Goal: Task Accomplishment & Management: Complete application form

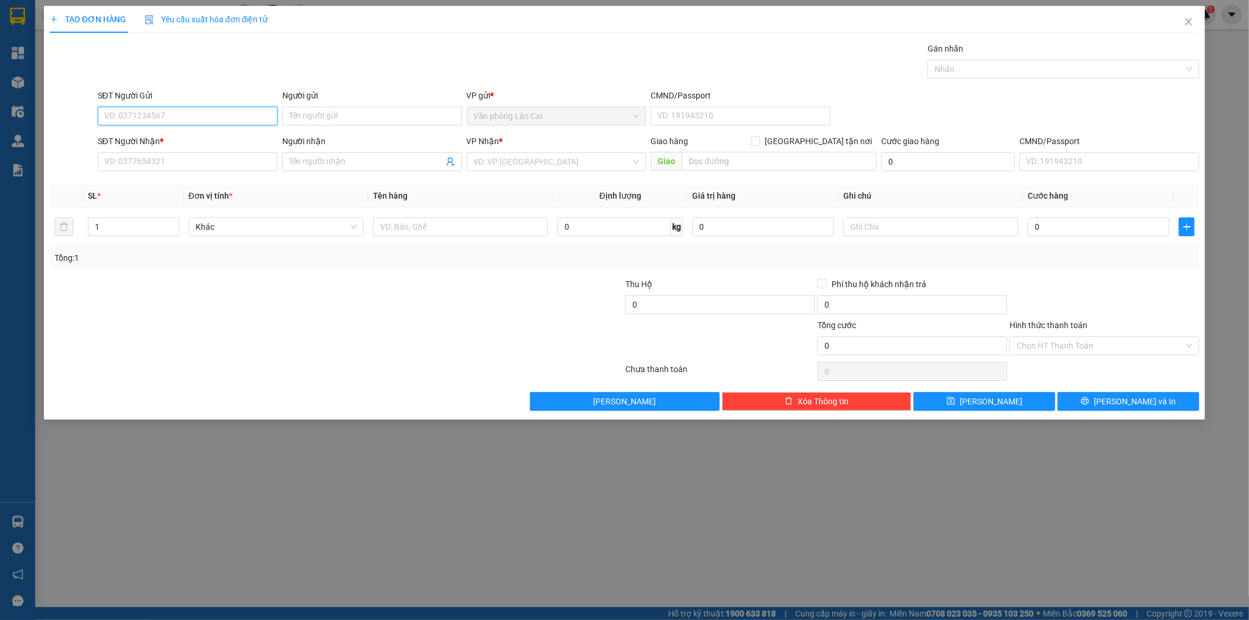
click at [177, 117] on input "SĐT Người Gửi" at bounding box center [188, 116] width 180 height 19
type input "0857664666"
click at [165, 168] on input "SĐT Người Nhận *" at bounding box center [188, 161] width 180 height 19
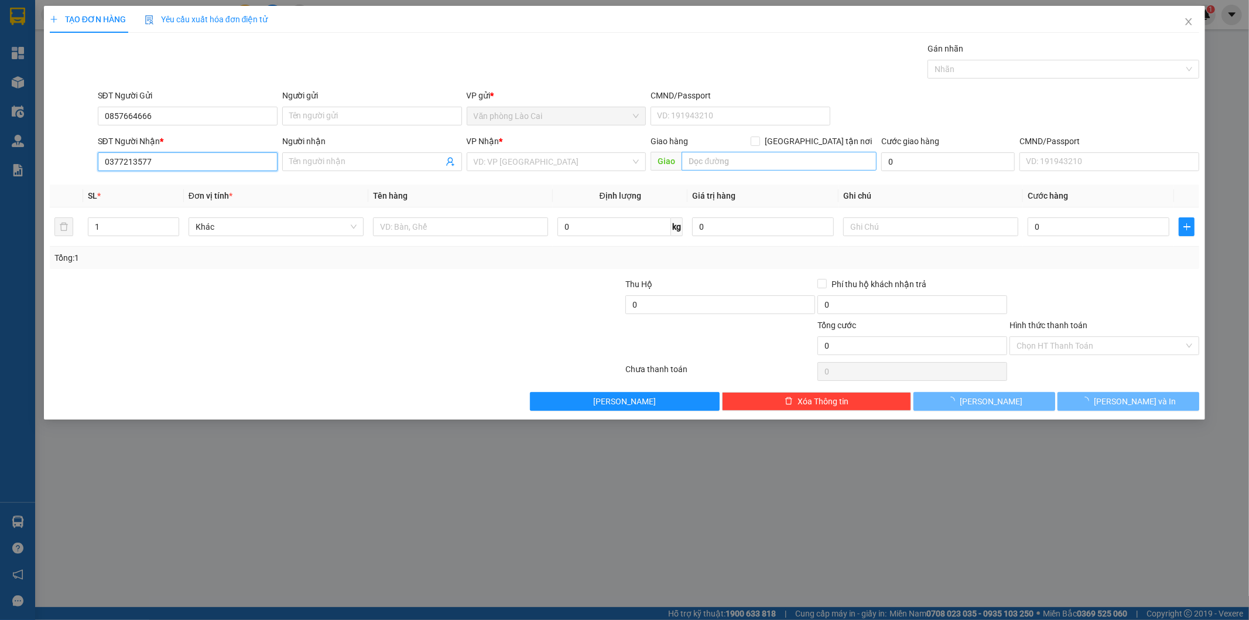
type input "0377213577"
click at [707, 159] on input "text" at bounding box center [779, 161] width 195 height 19
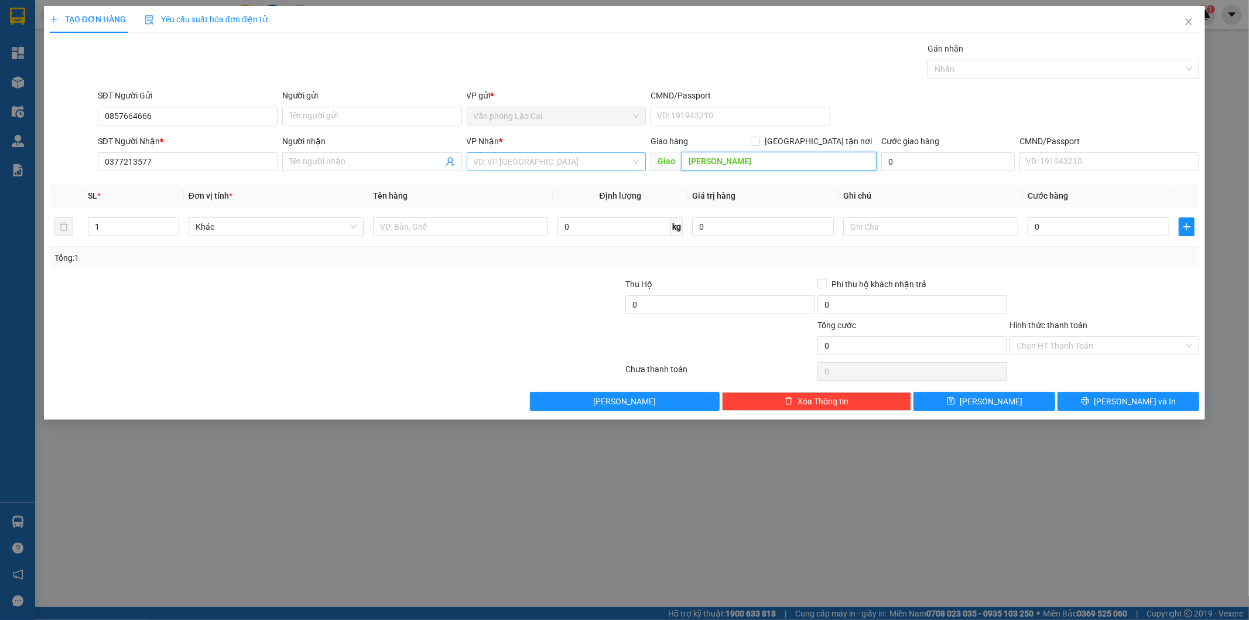
type input "[PERSON_NAME]"
click at [589, 163] on input "search" at bounding box center [553, 162] width 158 height 18
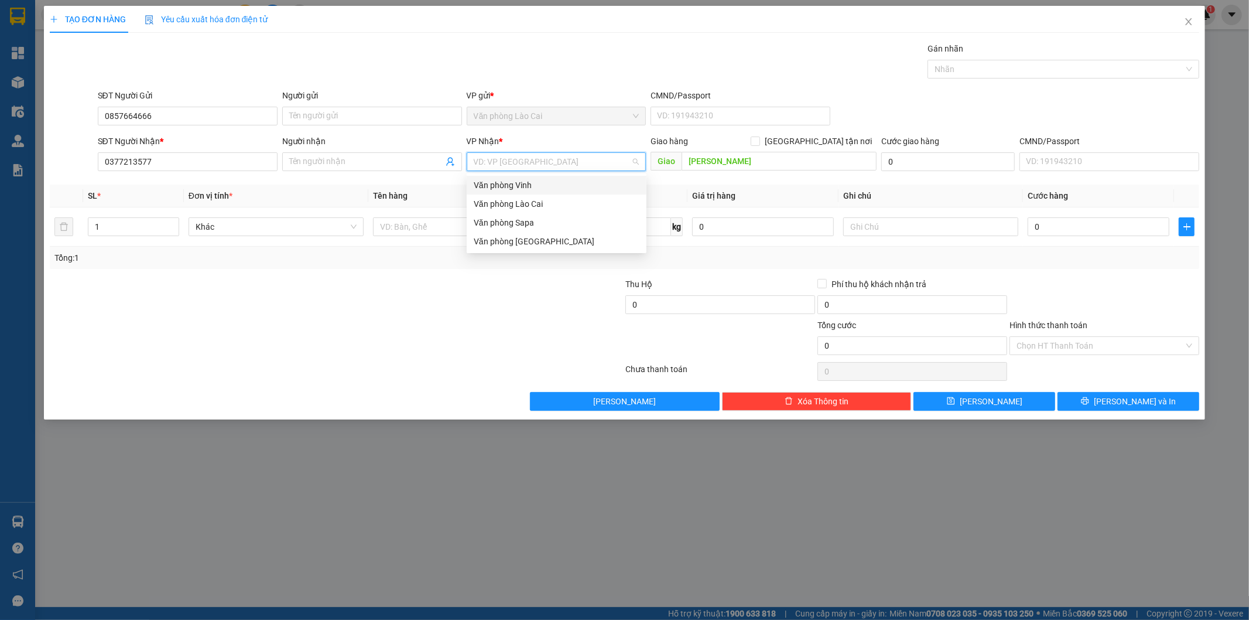
click at [570, 185] on div "Văn phòng Vinh" at bounding box center [557, 185] width 166 height 13
click at [488, 236] on input "text" at bounding box center [460, 226] width 175 height 19
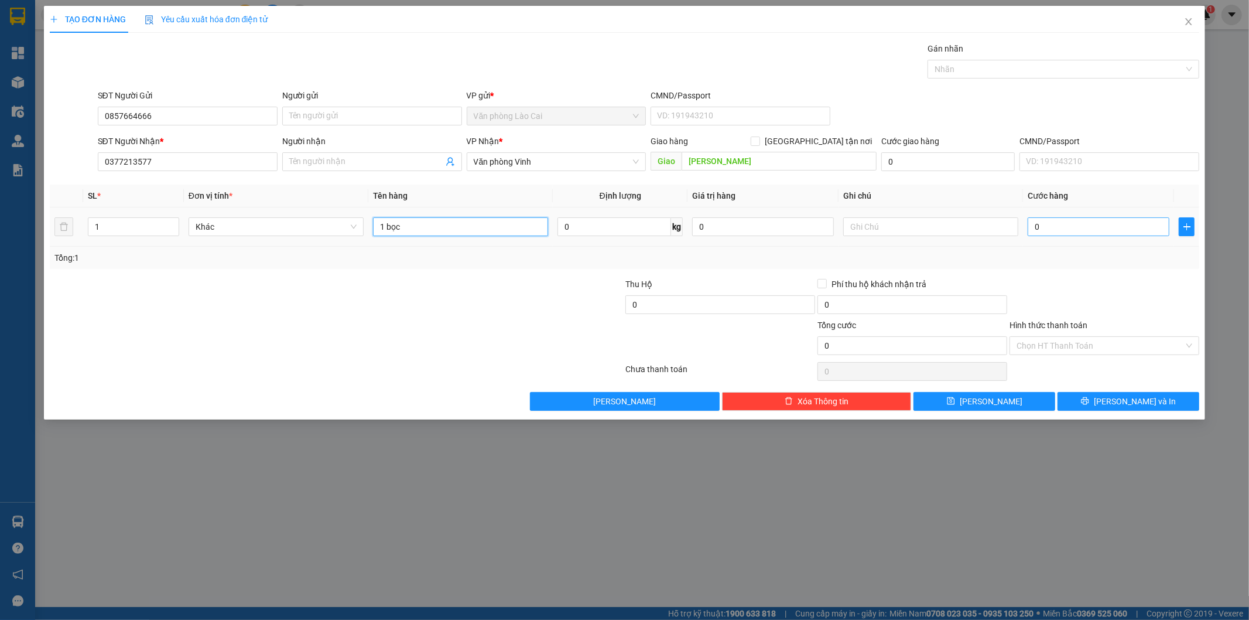
type input "1 bọc"
click at [1097, 228] on input "0" at bounding box center [1099, 226] width 142 height 19
type input "1"
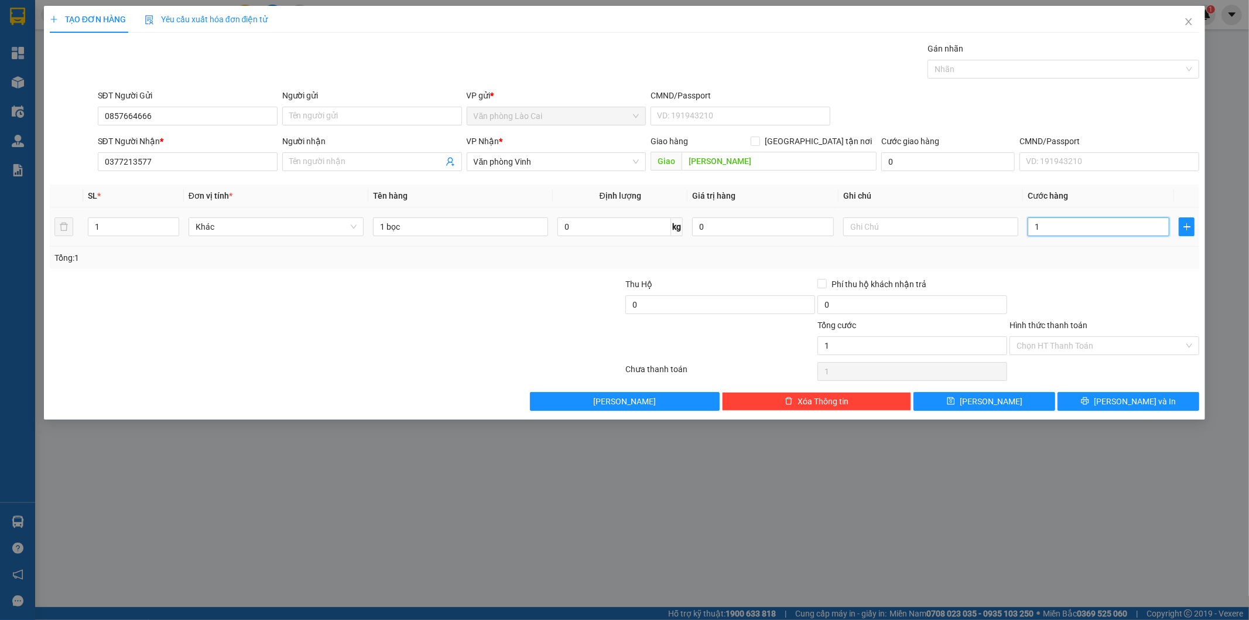
type input "10"
type input "100"
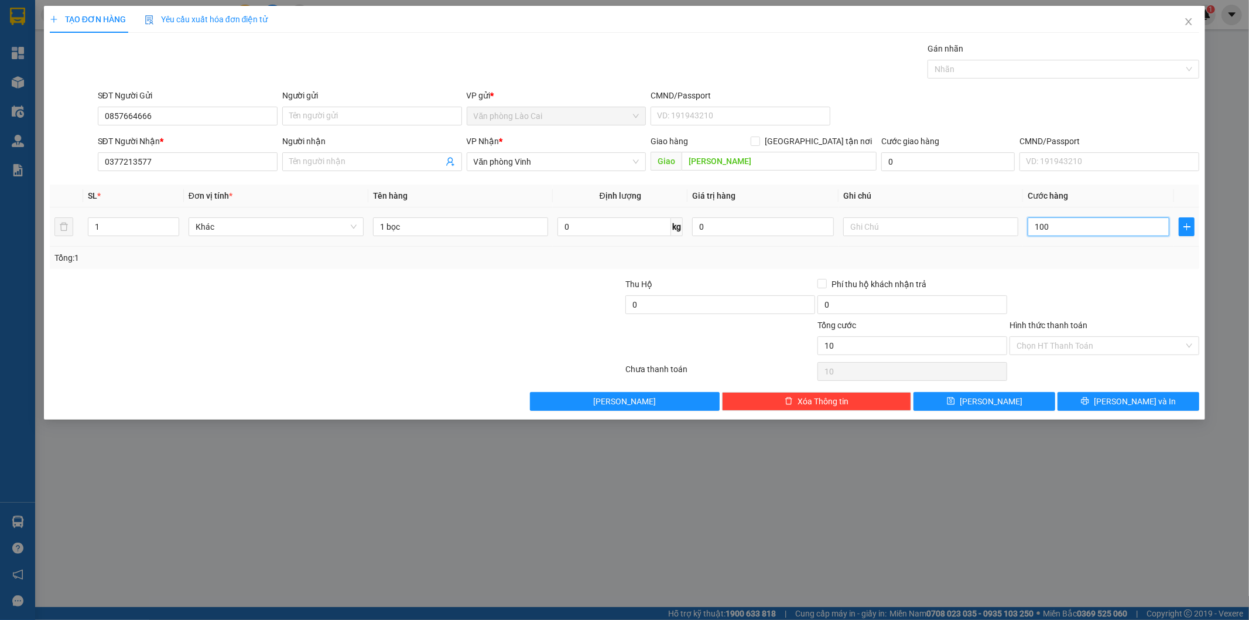
type input "100"
type input "100.000"
click at [1100, 254] on div "Tổng: 1" at bounding box center [624, 257] width 1141 height 13
click at [1096, 344] on input "Hình thức thanh toán" at bounding box center [1100, 346] width 167 height 18
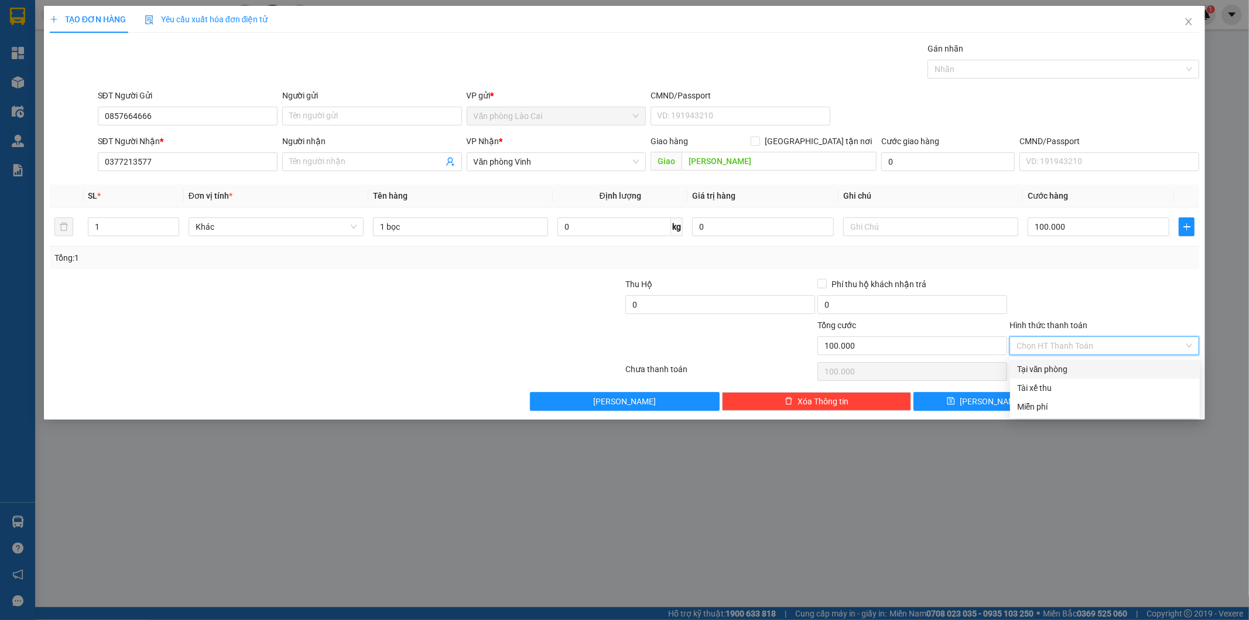
click at [1091, 365] on div "Tại văn phòng" at bounding box center [1105, 368] width 176 height 13
type input "0"
click at [1104, 399] on button "[PERSON_NAME] và In" at bounding box center [1129, 401] width 142 height 19
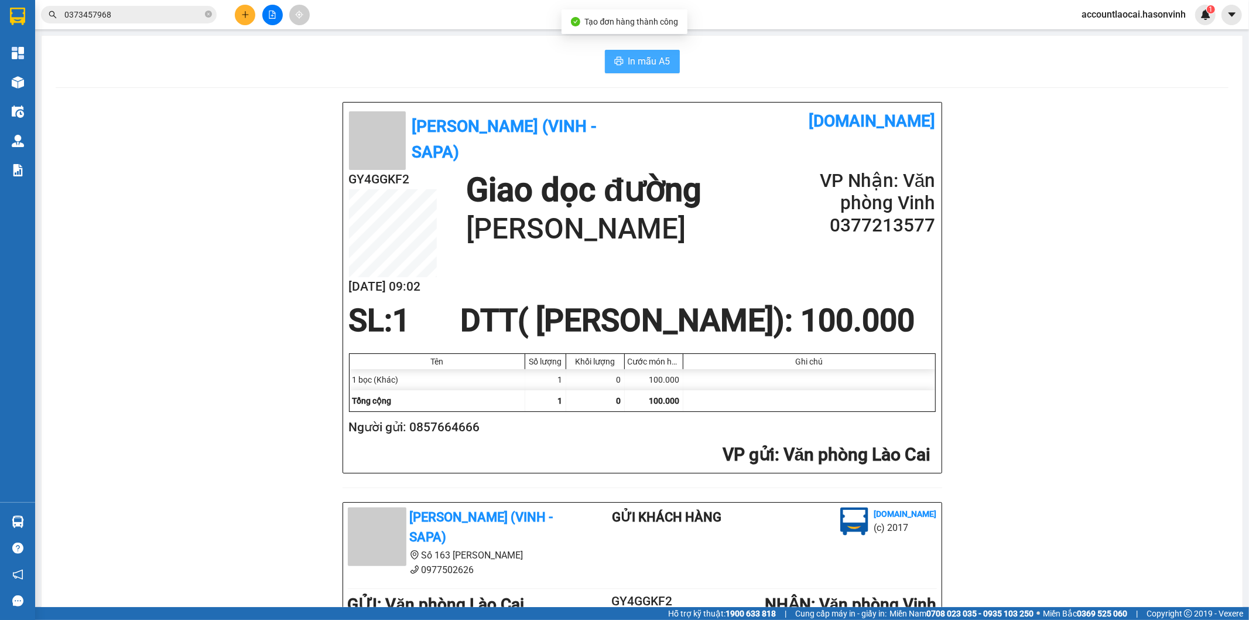
drag, startPoint x: 624, startPoint y: 57, endPoint x: 529, endPoint y: 56, distance: 95.4
click at [628, 56] on span "In mẫu A5" at bounding box center [649, 61] width 42 height 15
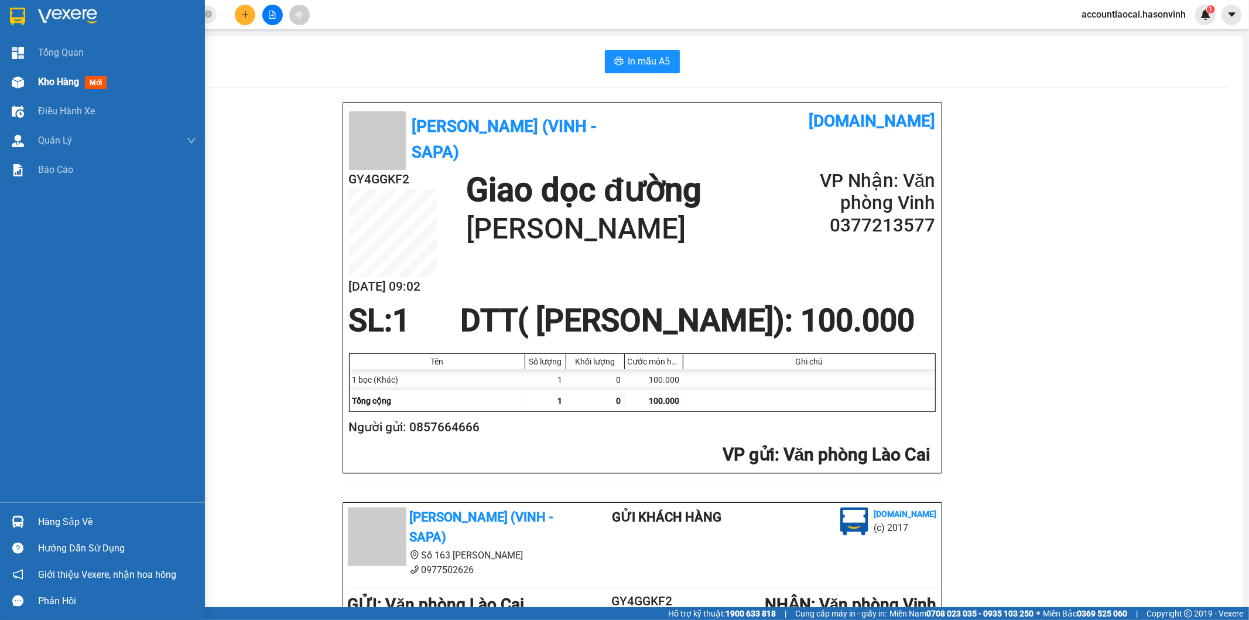
click at [39, 83] on span "Kho hàng" at bounding box center [58, 81] width 41 height 11
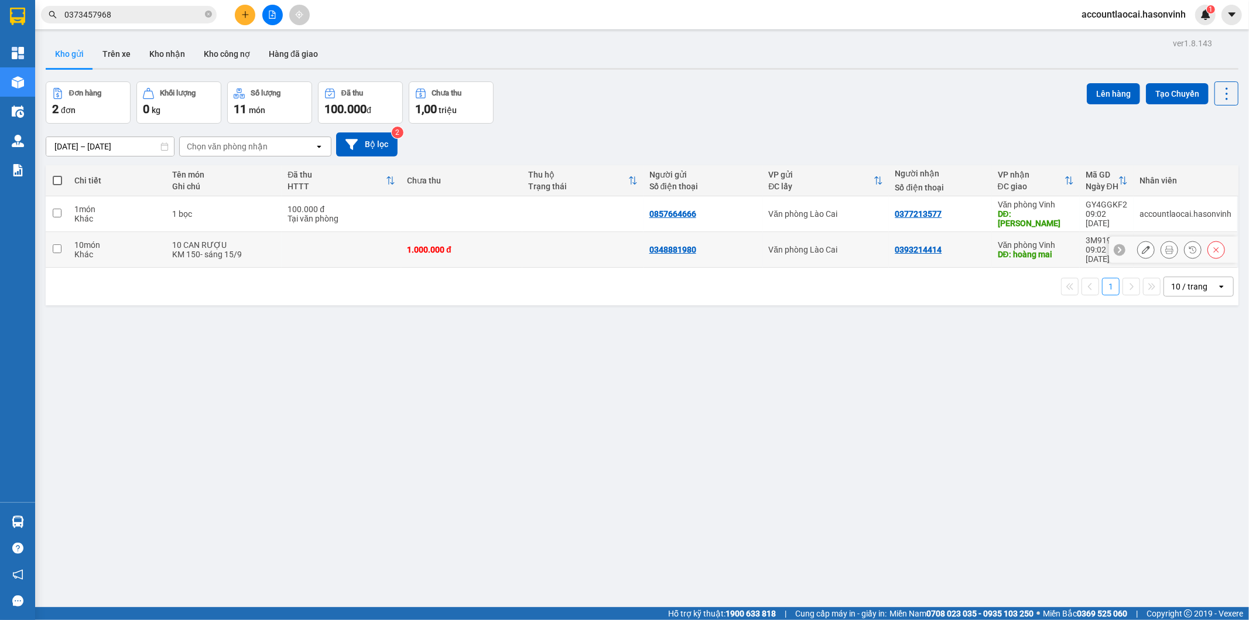
click at [546, 239] on td at bounding box center [582, 250] width 121 height 36
checkbox input "true"
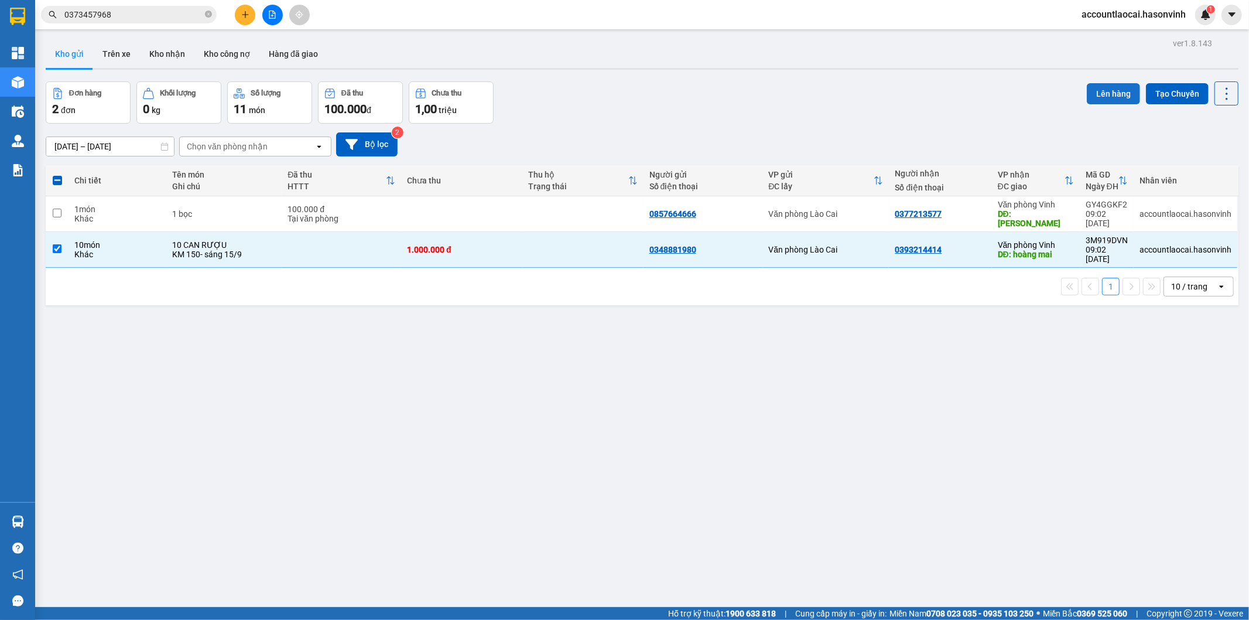
click at [1109, 90] on button "Lên hàng" at bounding box center [1113, 93] width 53 height 21
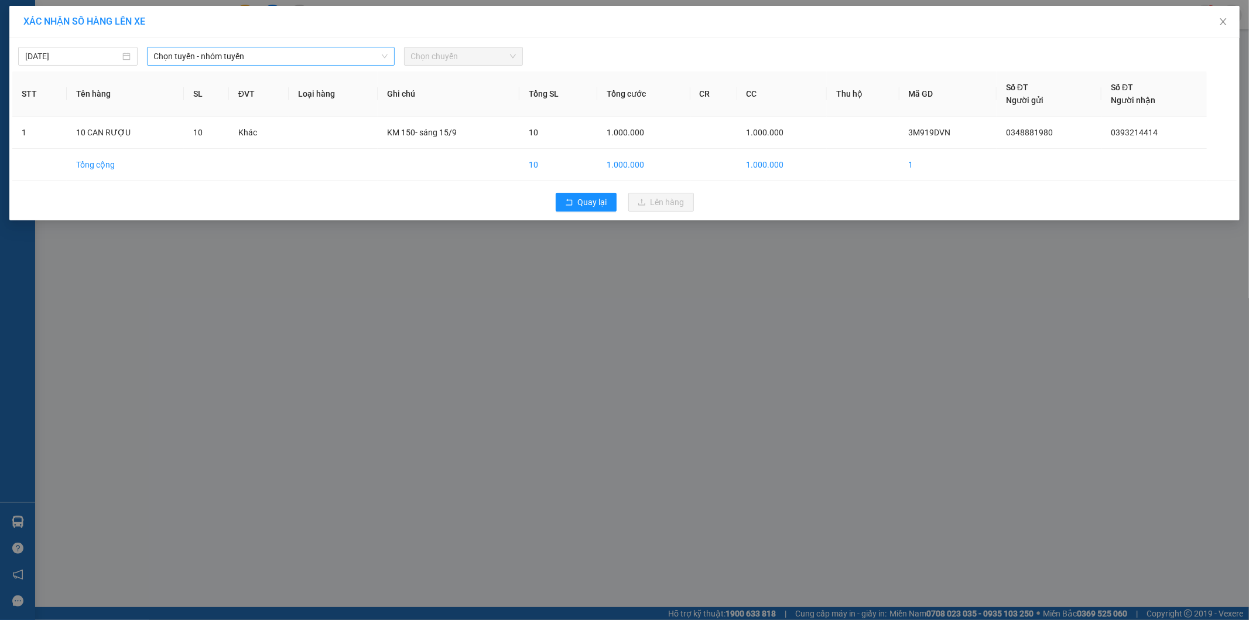
click at [200, 57] on span "Chọn tuyến - nhóm tuyến" at bounding box center [271, 56] width 234 height 18
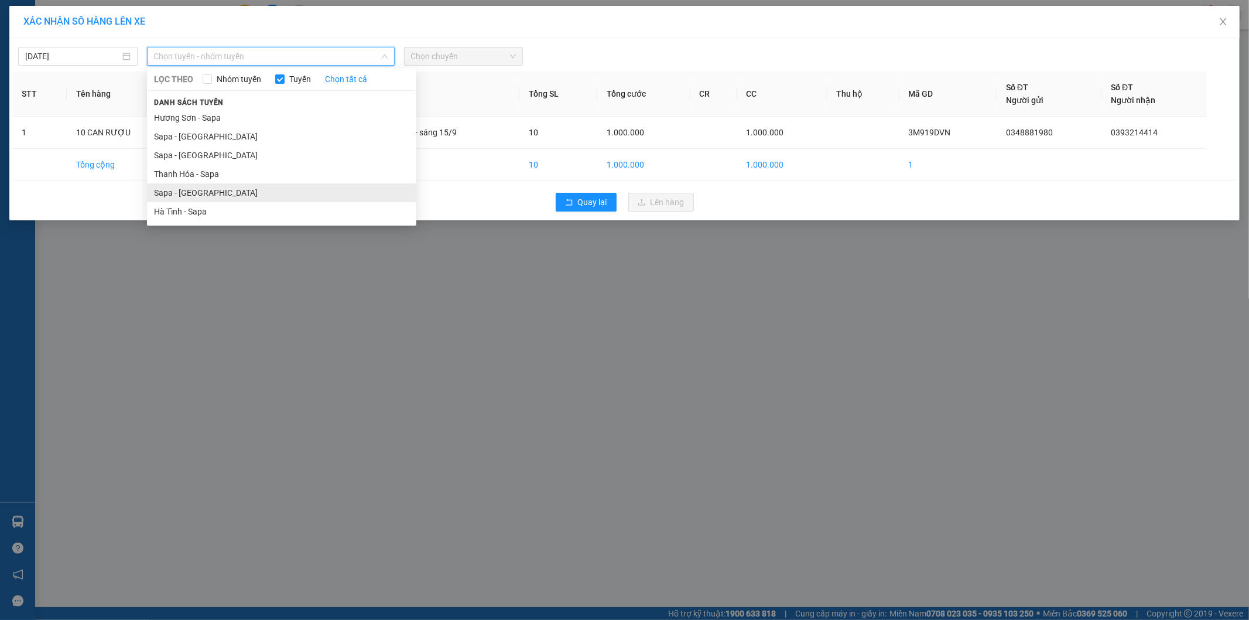
click at [172, 189] on li "Sapa - [GEOGRAPHIC_DATA]" at bounding box center [281, 192] width 269 height 19
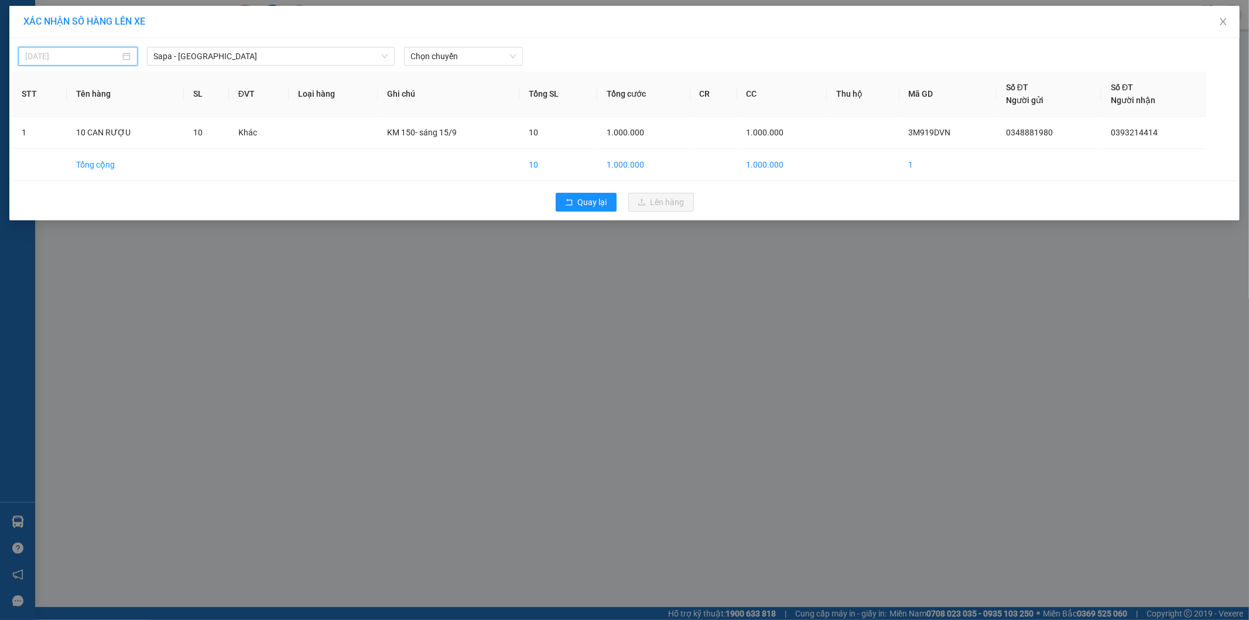
click at [60, 50] on input "[DATE]" at bounding box center [72, 56] width 95 height 13
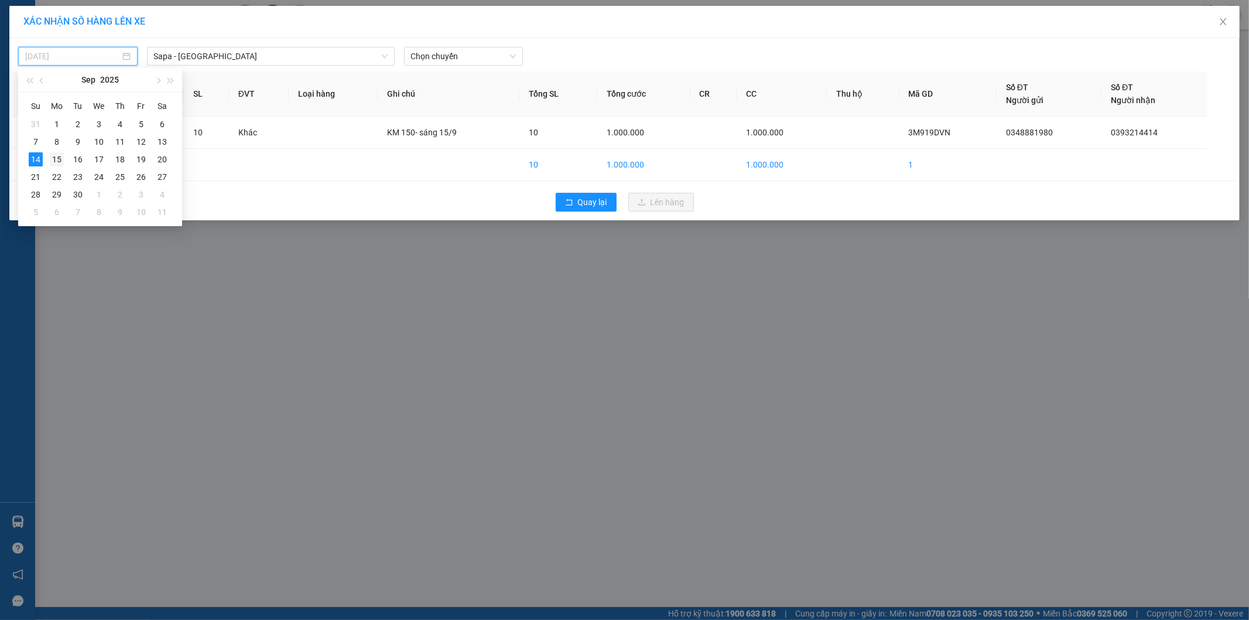
click at [54, 160] on div "15" at bounding box center [57, 159] width 14 height 14
type input "[DATE]"
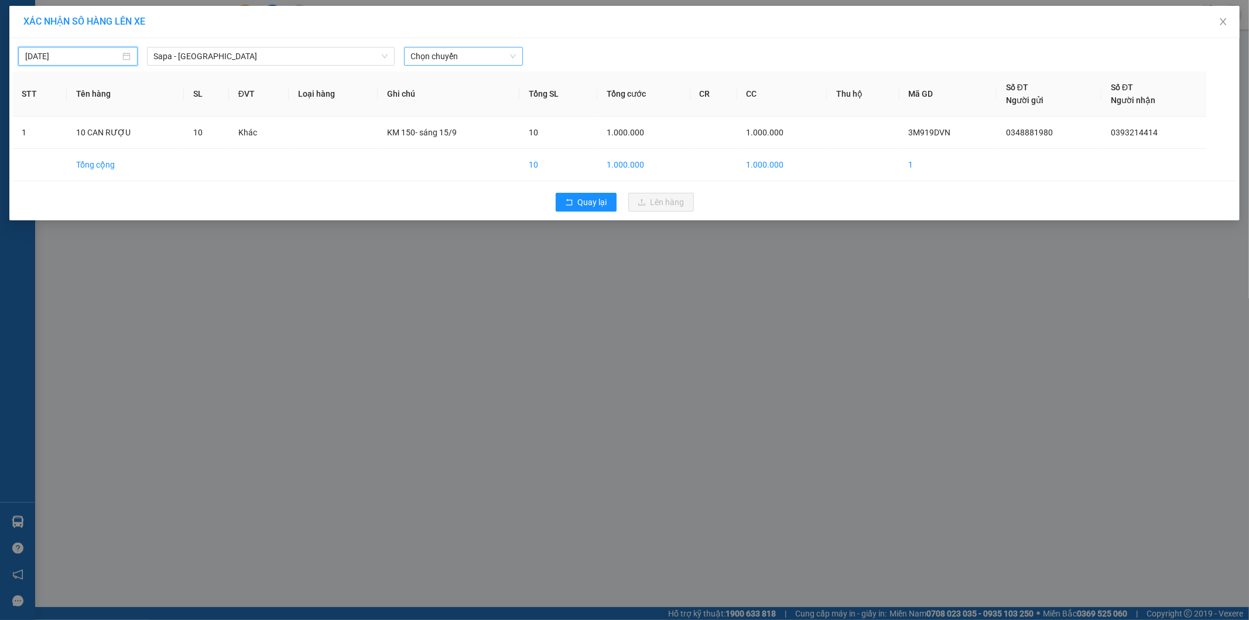
click at [473, 59] on span "Chọn chuyến" at bounding box center [463, 56] width 105 height 18
drag, startPoint x: 461, startPoint y: 100, endPoint x: 460, endPoint y: 110, distance: 10.6
click at [461, 100] on div "06:30 (TC)" at bounding box center [456, 98] width 91 height 13
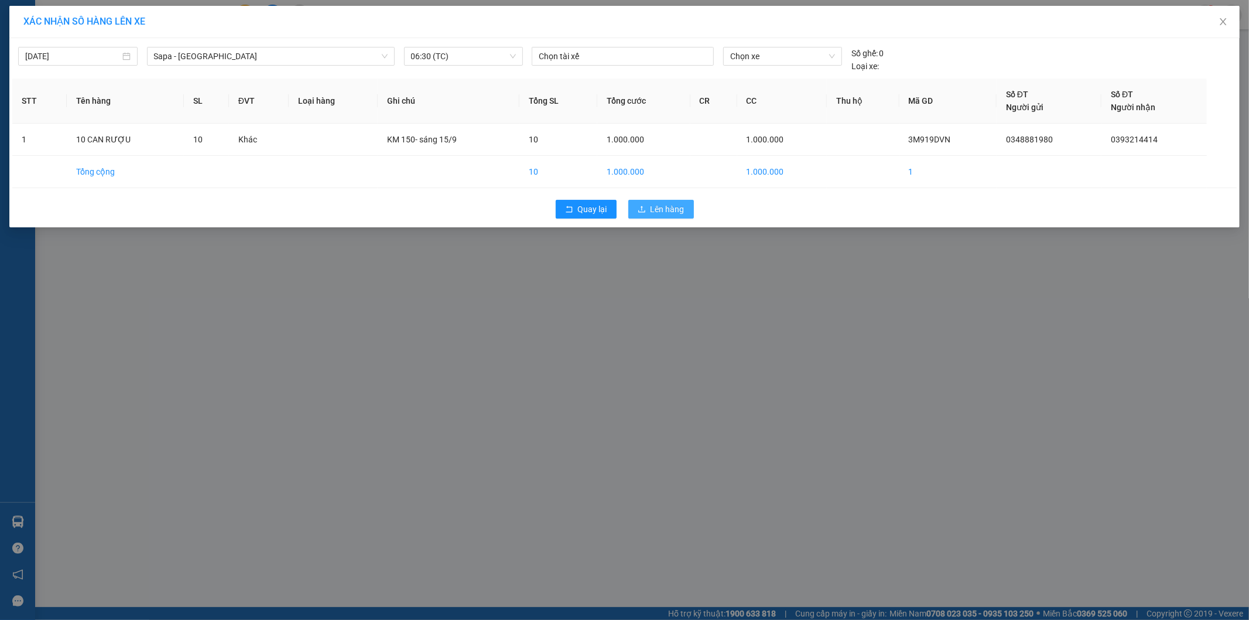
click at [641, 212] on icon "upload" at bounding box center [641, 209] width 7 height 6
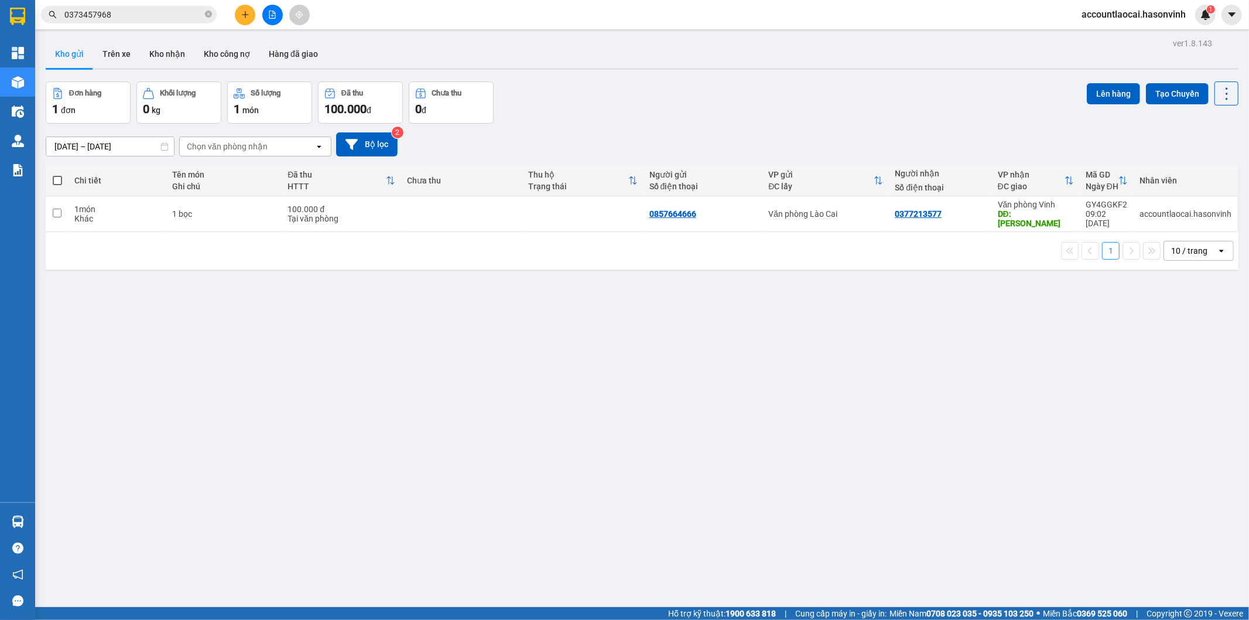
click at [268, 15] on icon "file-add" at bounding box center [272, 15] width 8 height 8
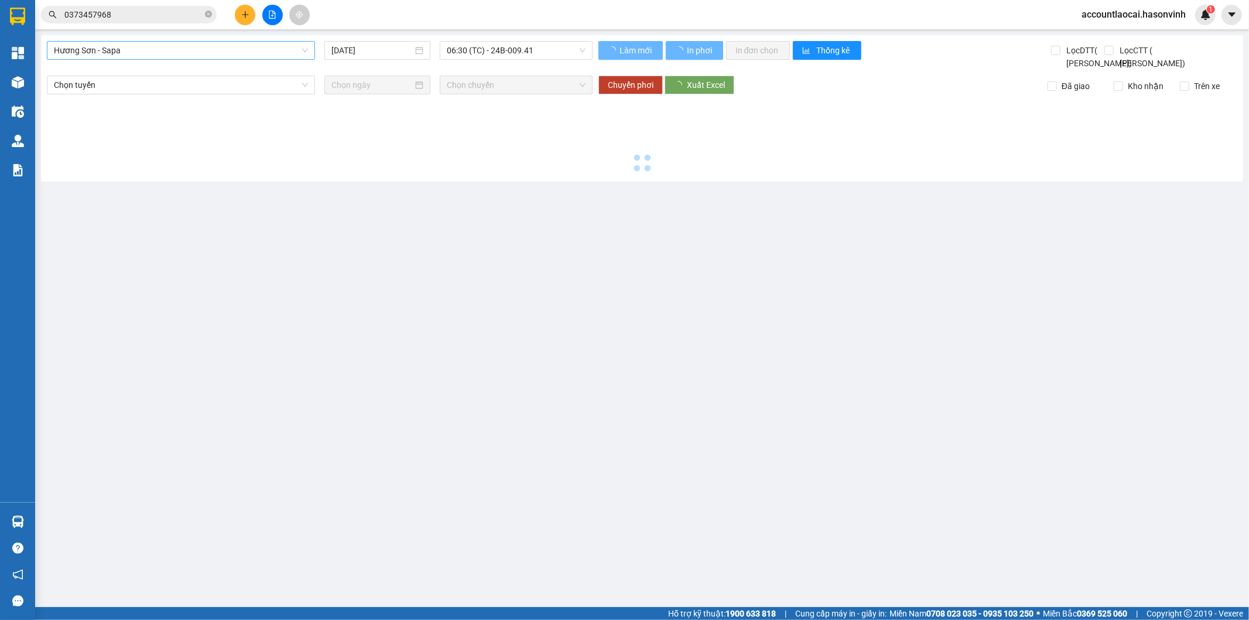
click at [96, 55] on span "Hương Sơn - Sapa" at bounding box center [181, 51] width 254 height 18
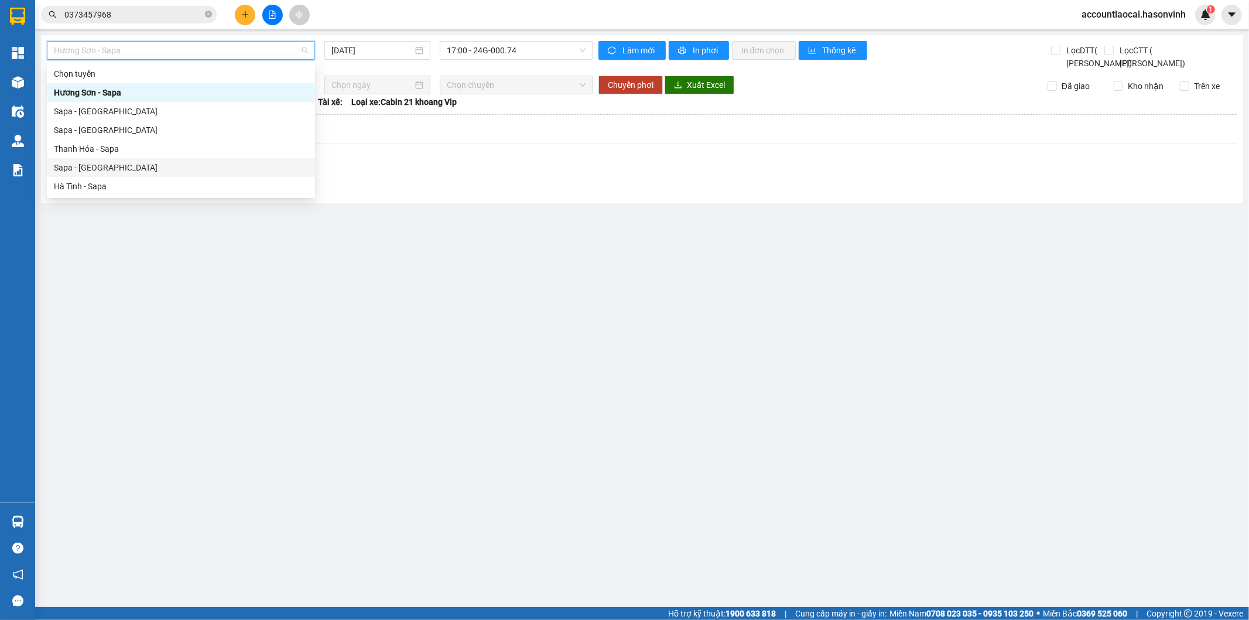
click at [94, 166] on div "Sapa - [GEOGRAPHIC_DATA]" at bounding box center [181, 167] width 254 height 13
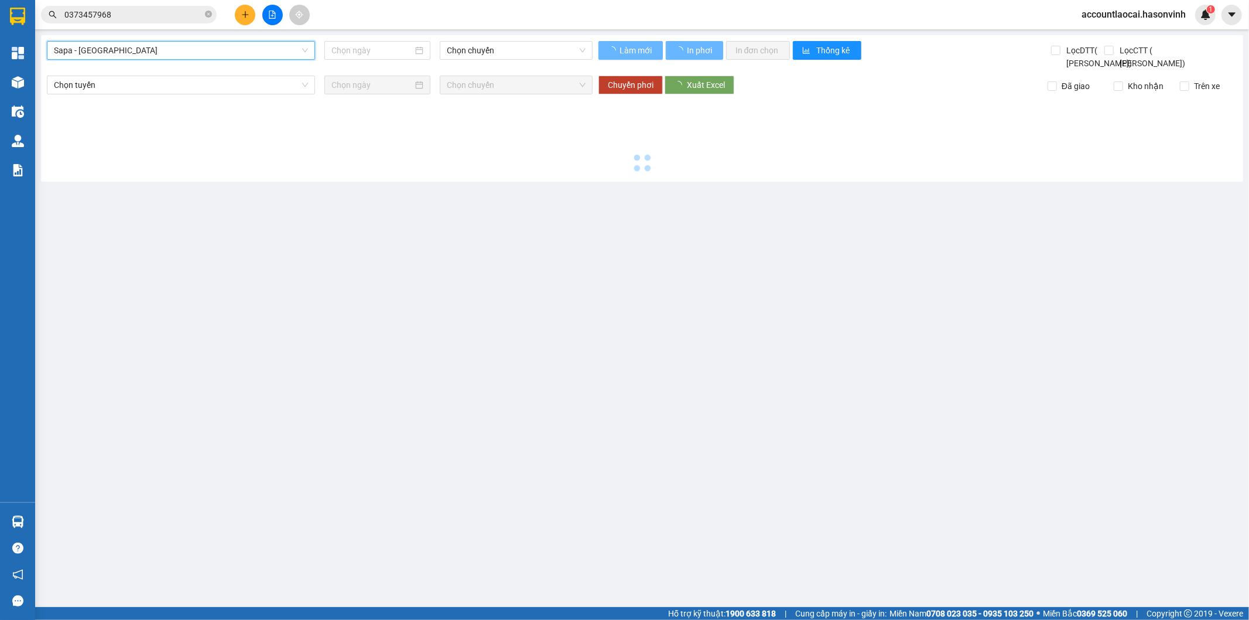
type input "[DATE]"
